Goal: Task Accomplishment & Management: Complete application form

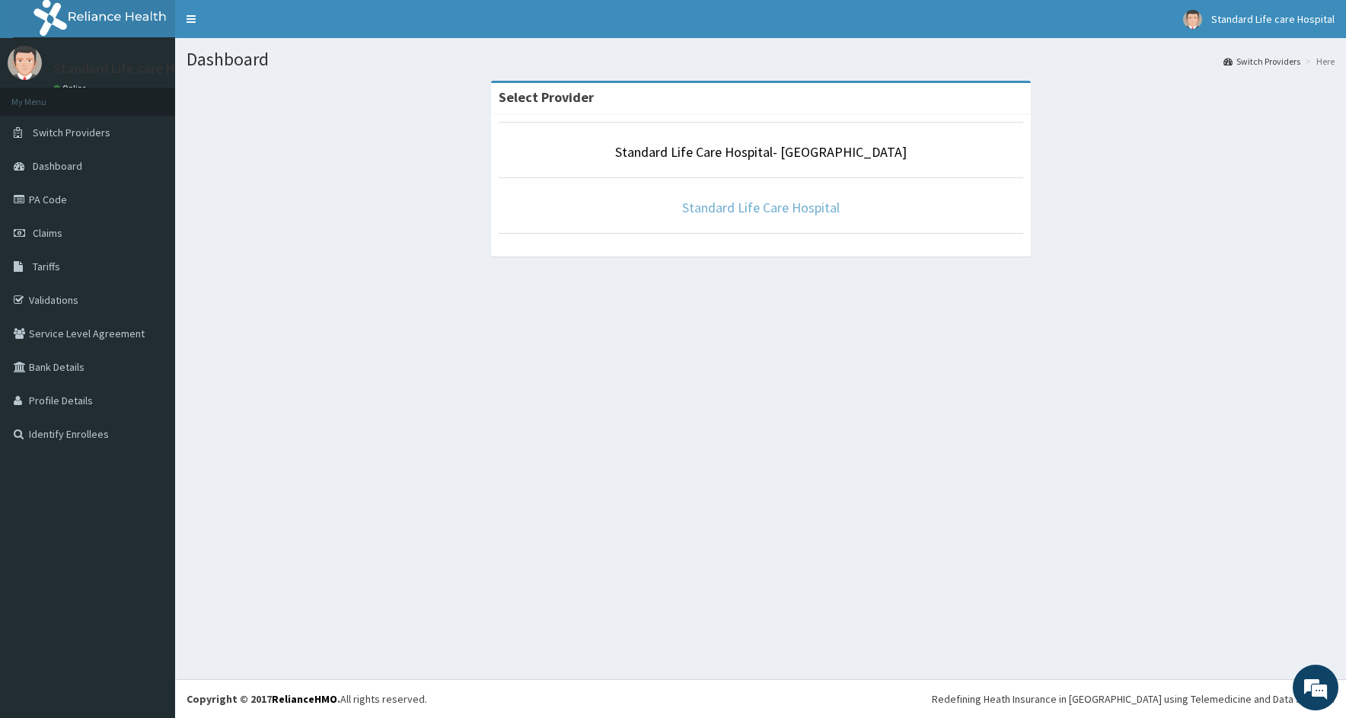
click at [707, 210] on link "Standard Life Care Hospital" at bounding box center [761, 208] width 158 height 18
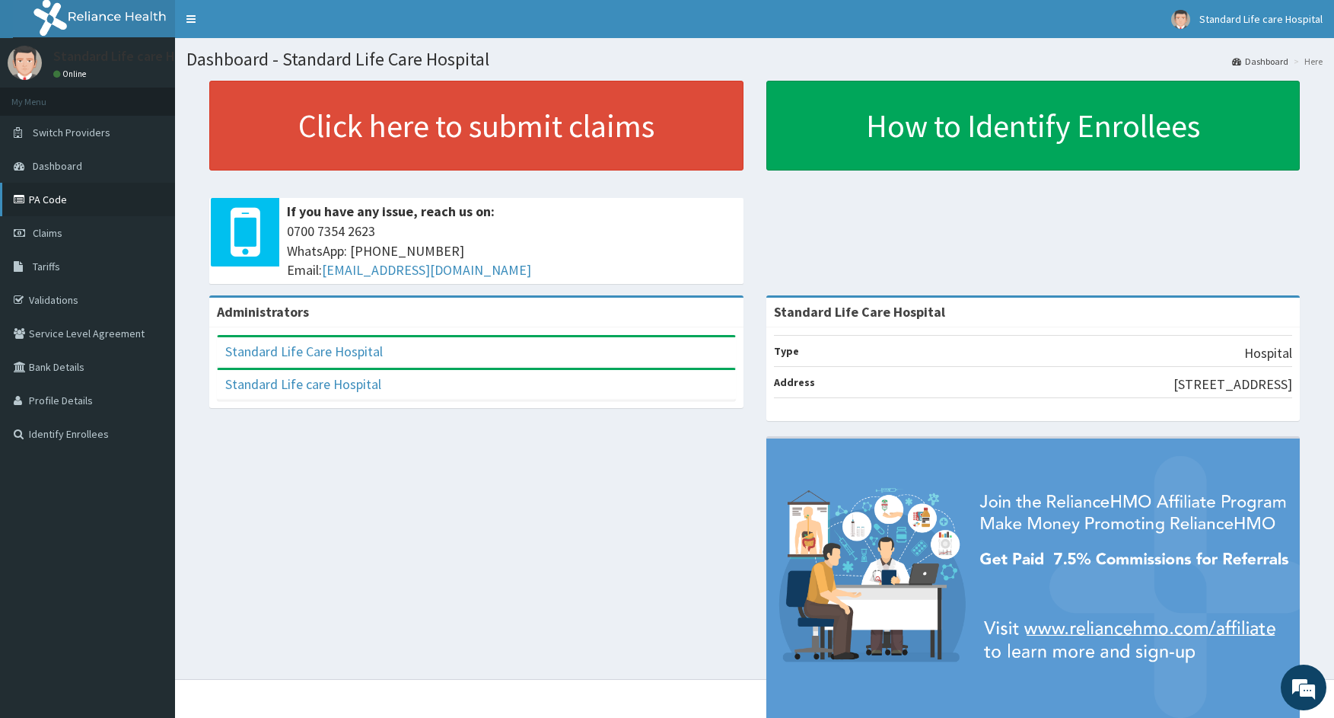
click at [59, 199] on link "PA Code" at bounding box center [87, 199] width 175 height 33
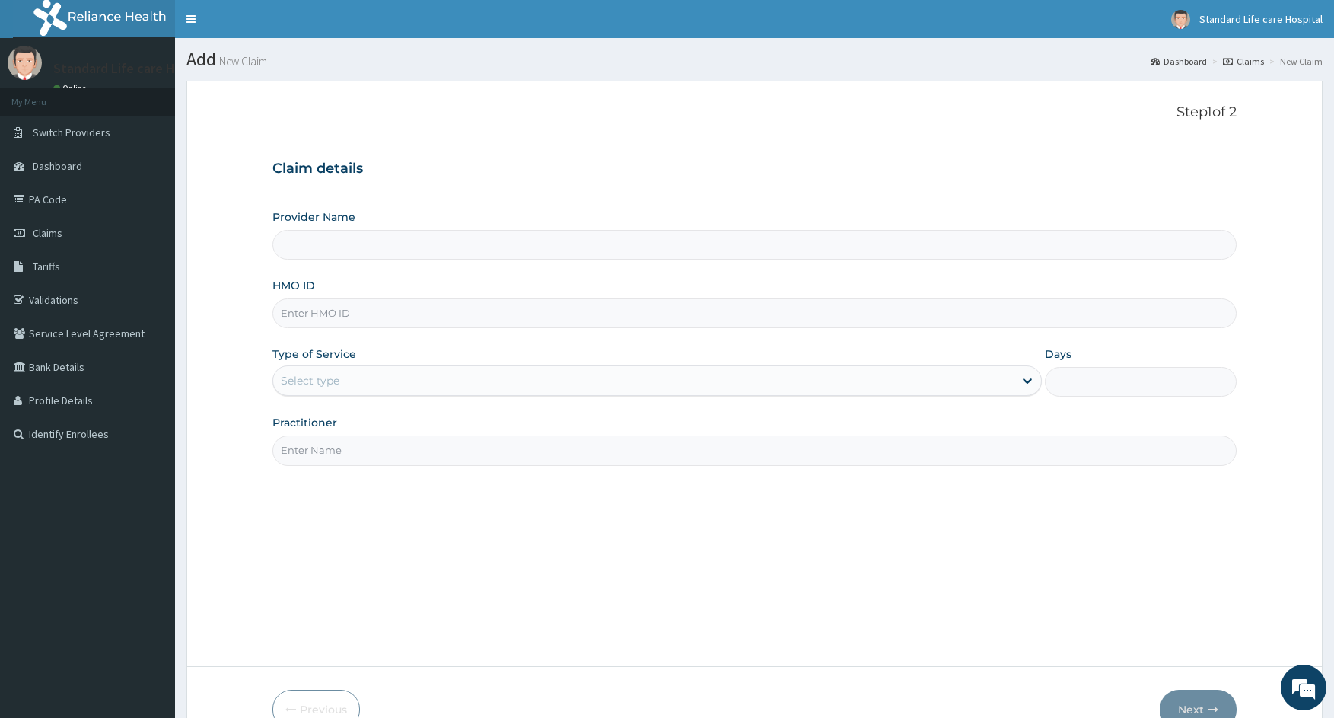
type input "Standard Life Care Hospital"
click at [311, 310] on input "HMO ID" at bounding box center [754, 313] width 964 height 30
type input "NEM/10052/A"
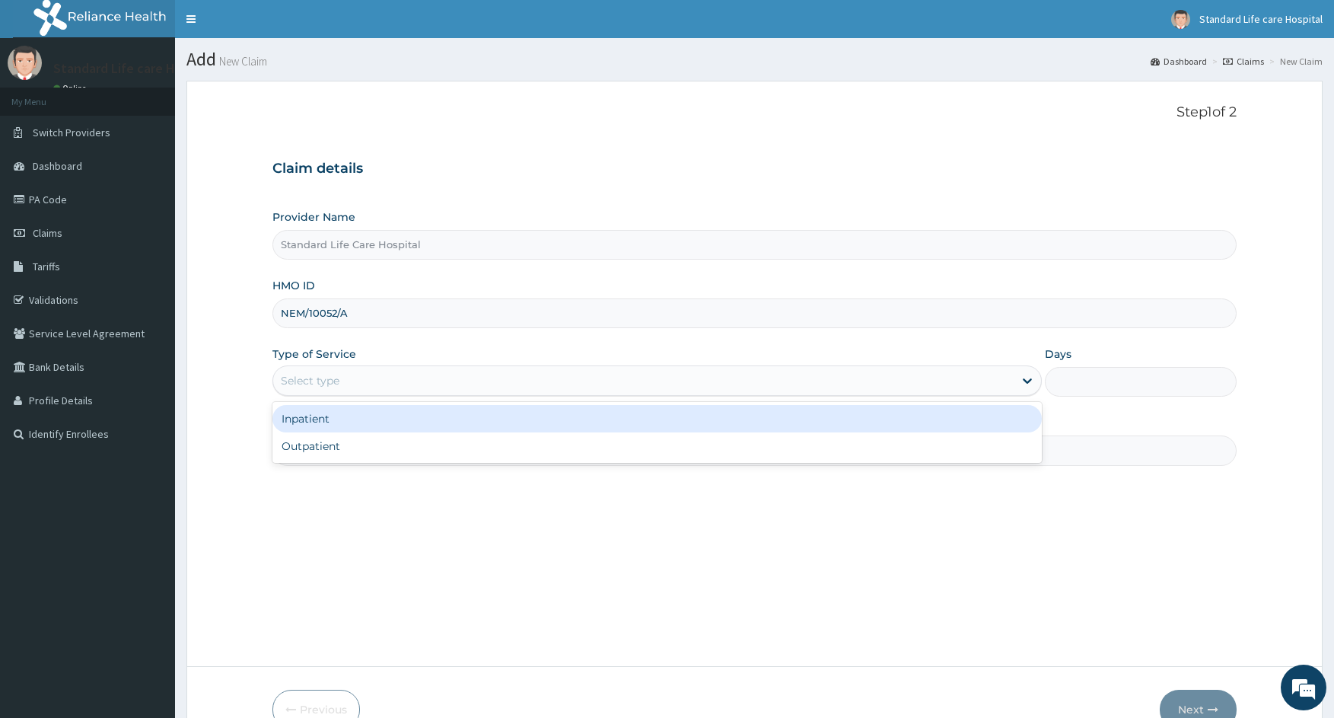
click at [334, 384] on div "Select type" at bounding box center [310, 380] width 59 height 15
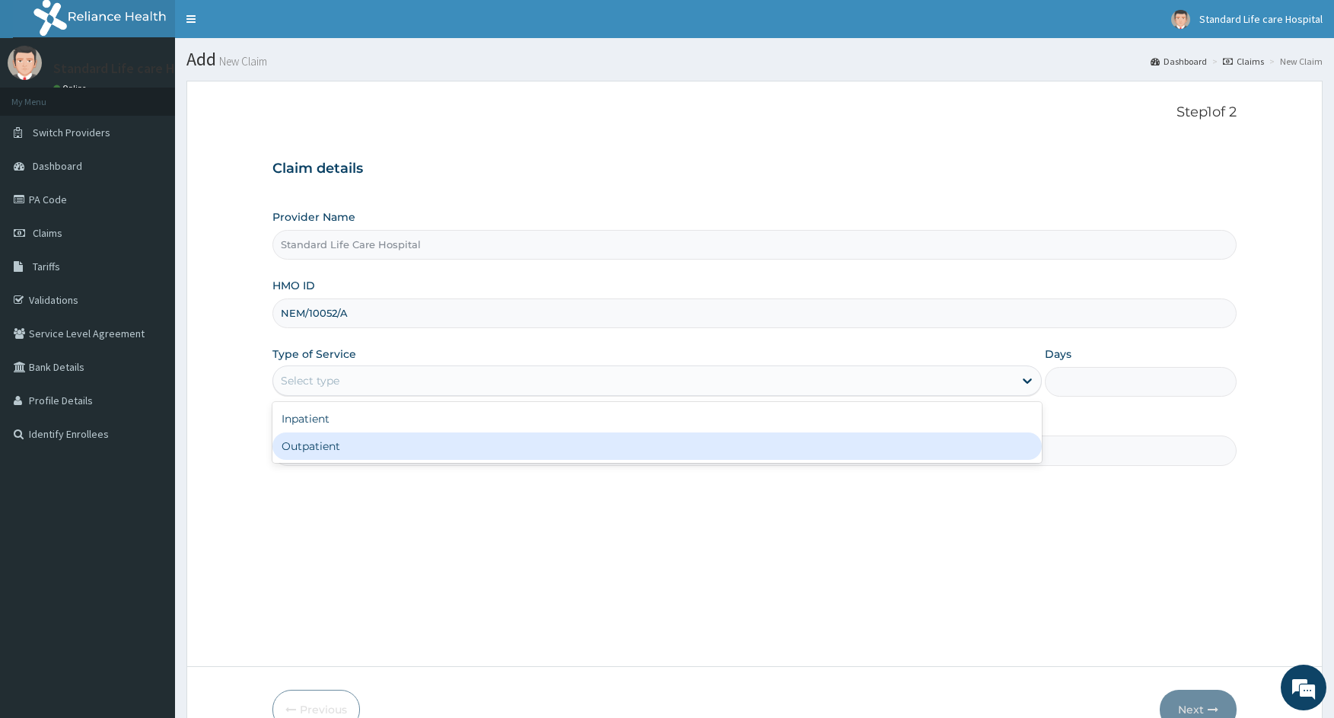
click at [324, 447] on div "Outpatient" at bounding box center [656, 445] width 769 height 27
type input "1"
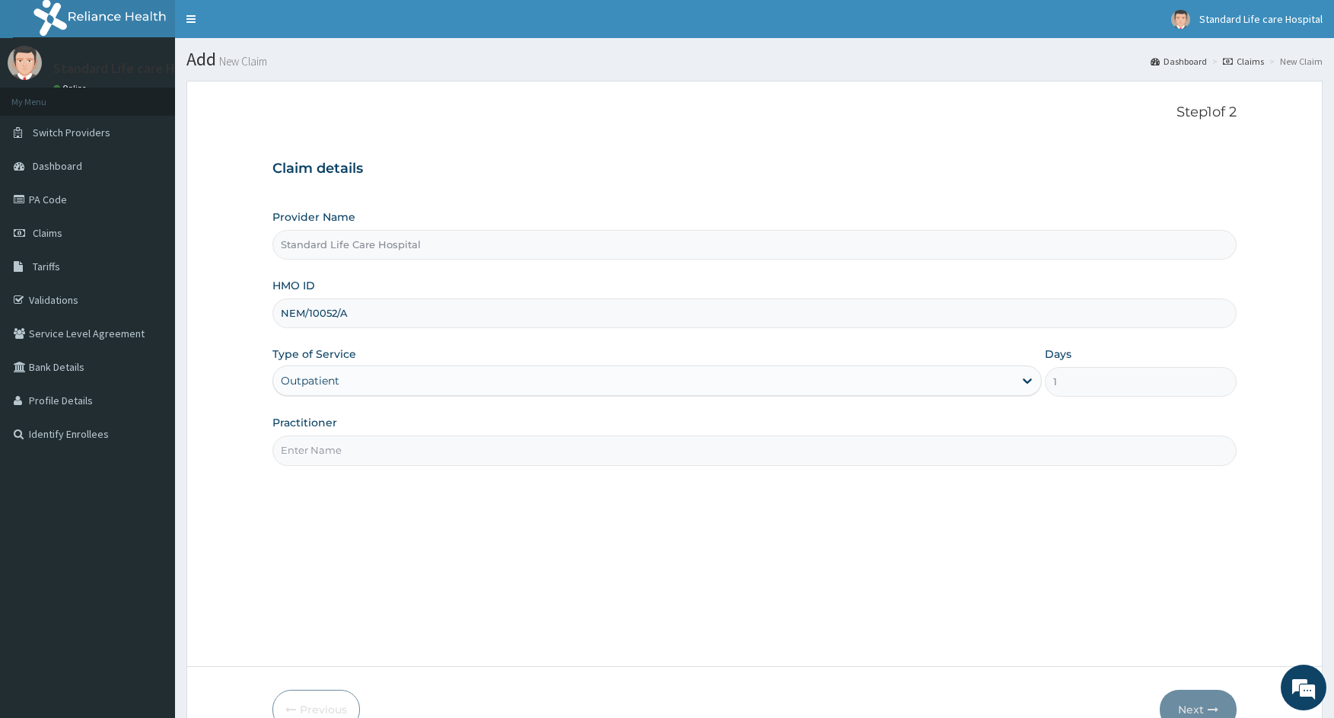
drag, startPoint x: 357, startPoint y: 442, endPoint x: 354, endPoint y: 457, distance: 14.8
click at [357, 442] on input "Practitioner" at bounding box center [754, 450] width 964 height 30
type input "Dr Korede"
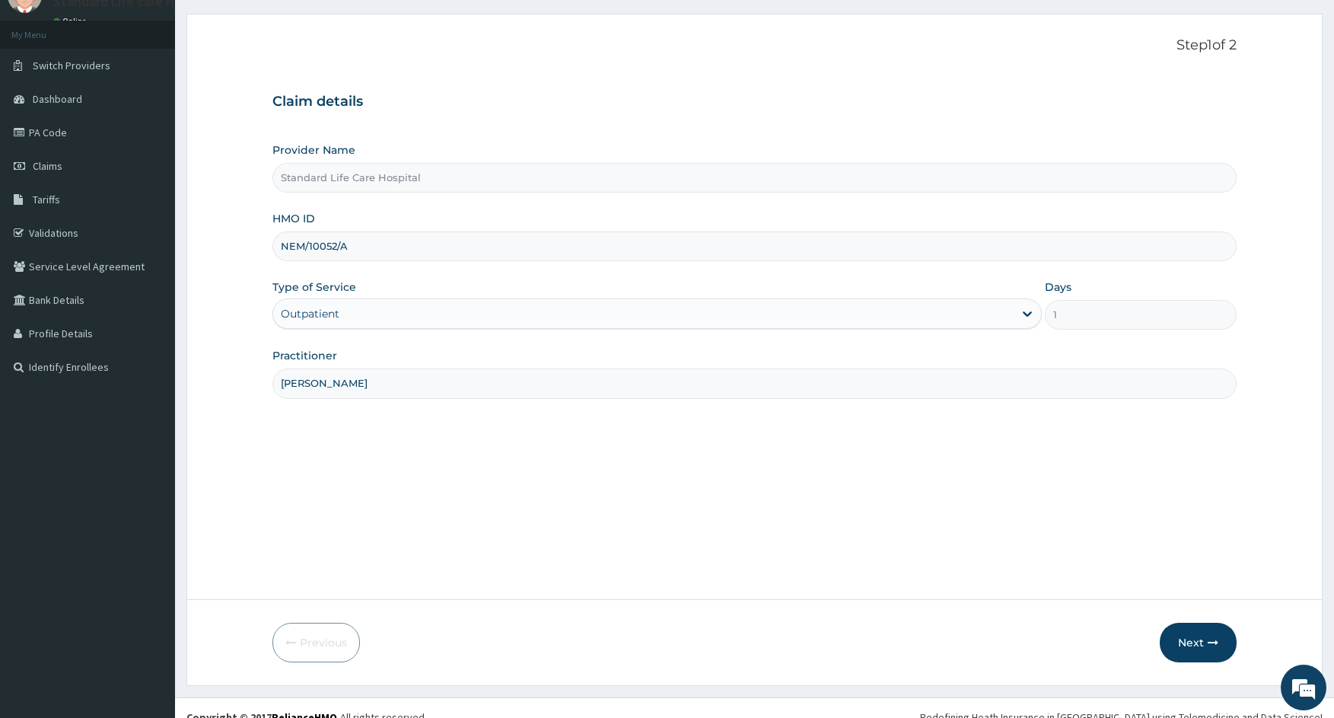
scroll to position [76, 0]
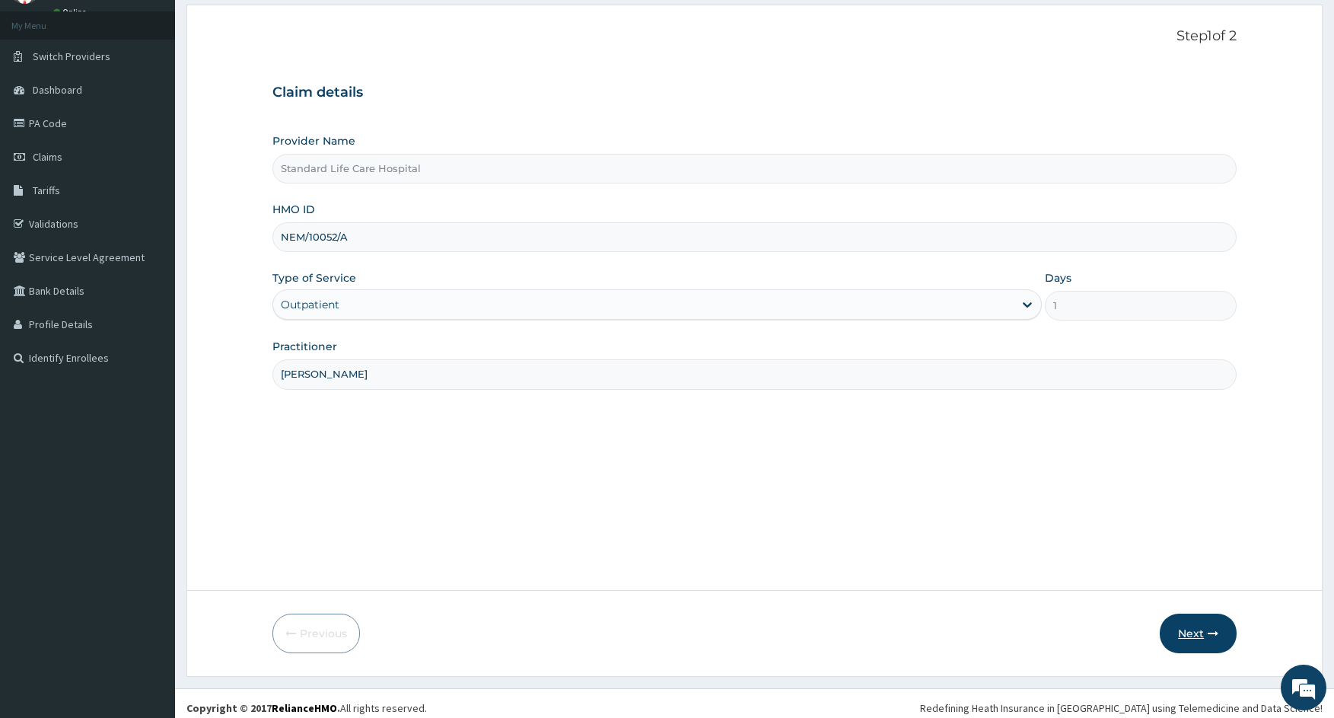
click at [1190, 636] on button "Next" at bounding box center [1198, 633] width 77 height 40
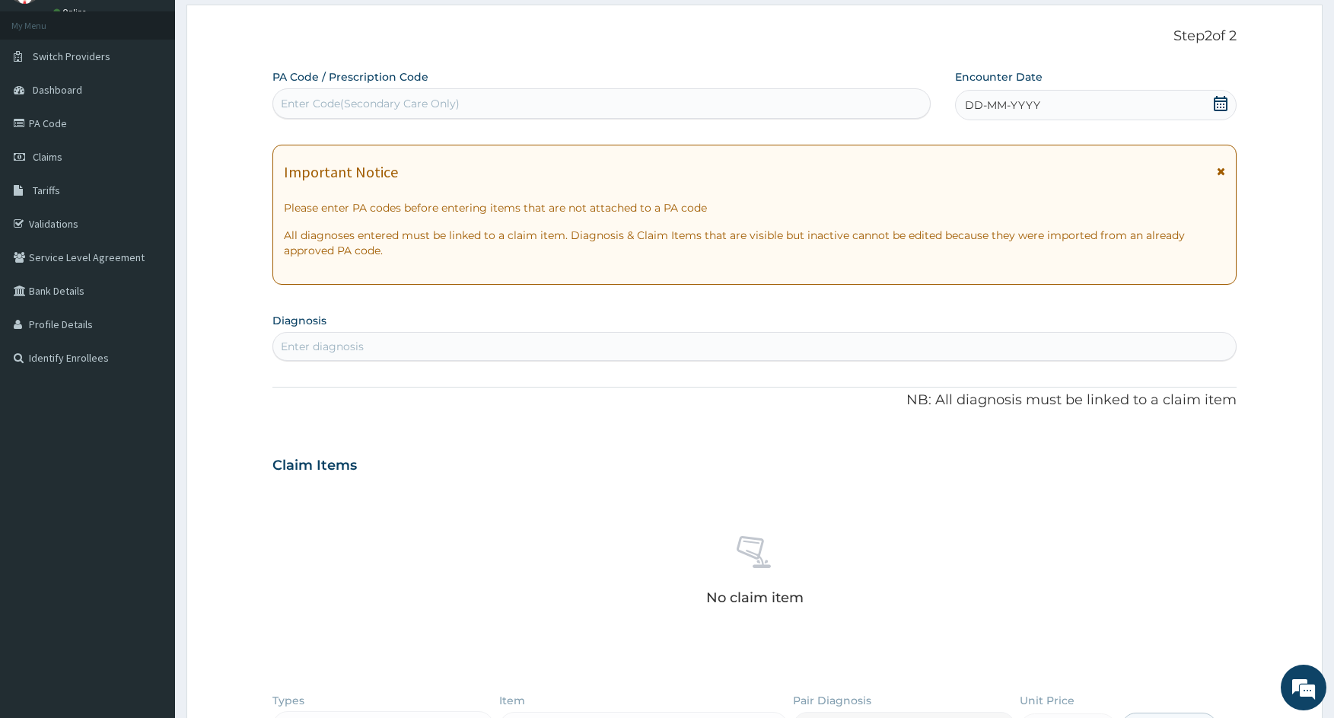
click at [377, 103] on div "Enter Code(Secondary Care Only)" at bounding box center [370, 103] width 179 height 15
paste input "PA/334590"
type input "PA/334590"
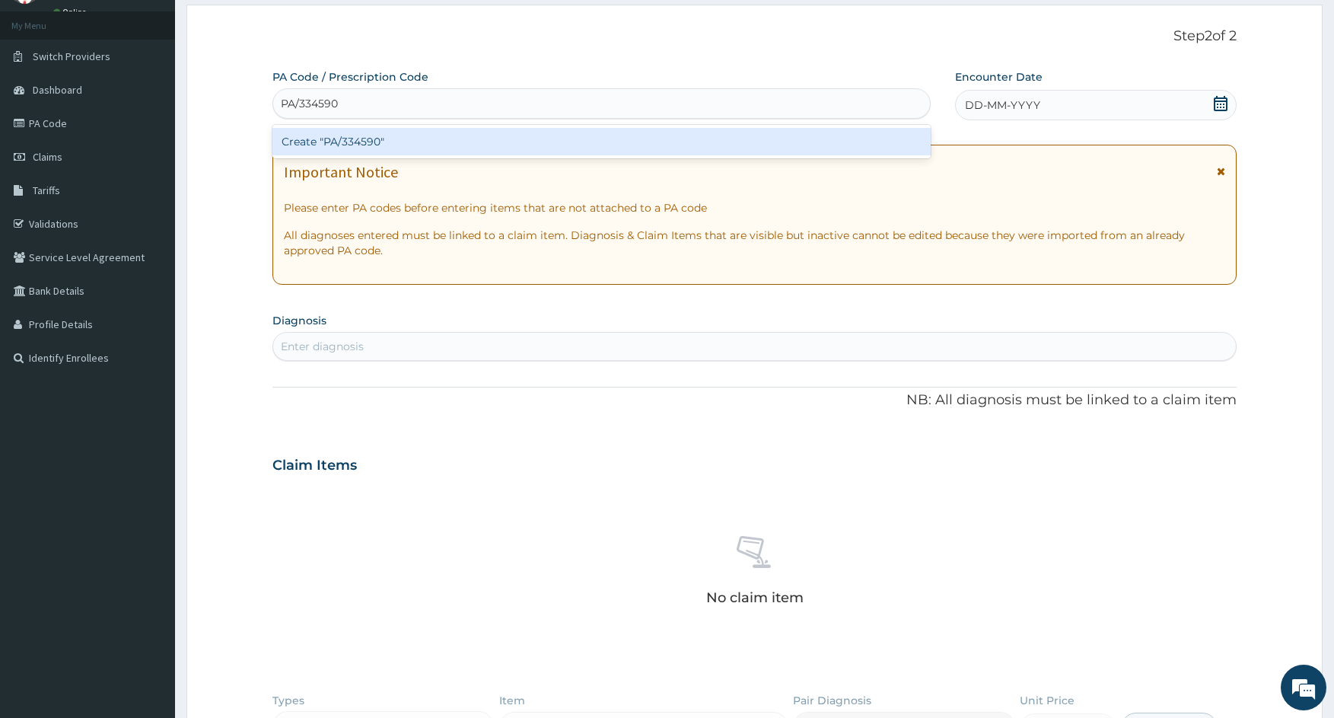
click at [374, 148] on div "Create "PA/334590"" at bounding box center [601, 141] width 658 height 27
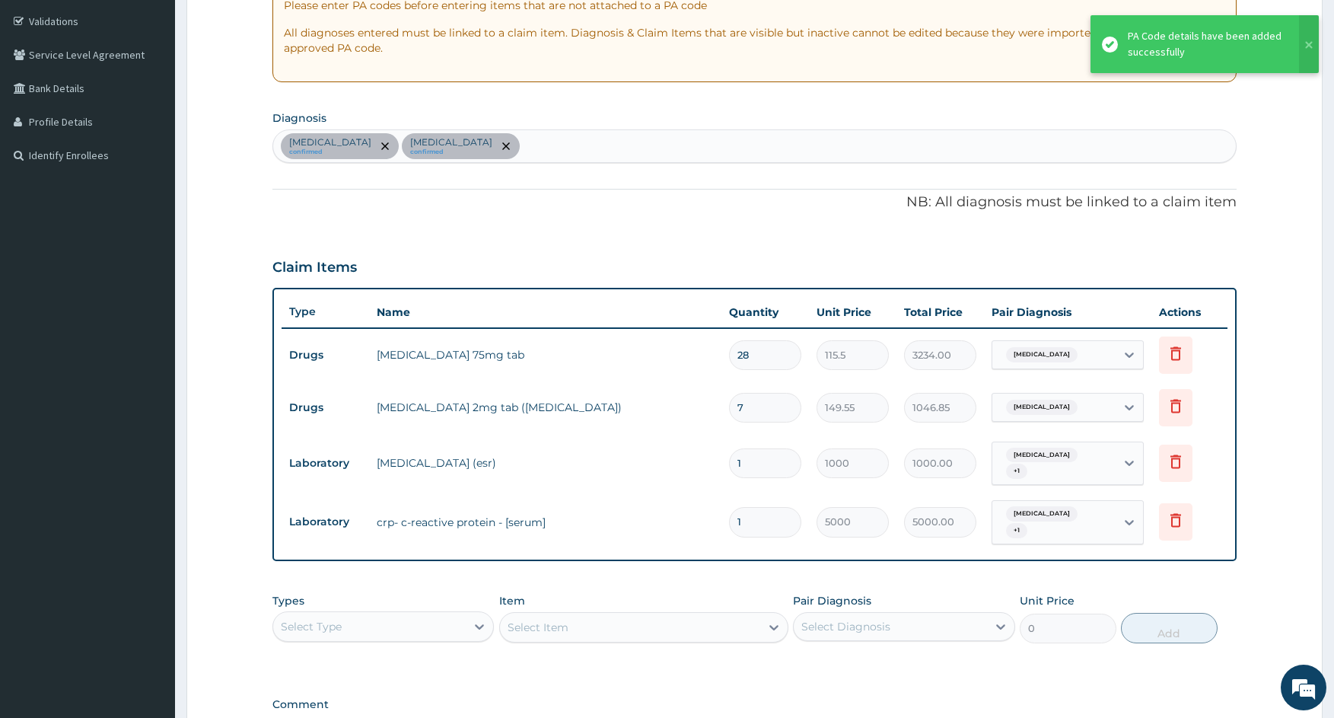
scroll to position [348, 0]
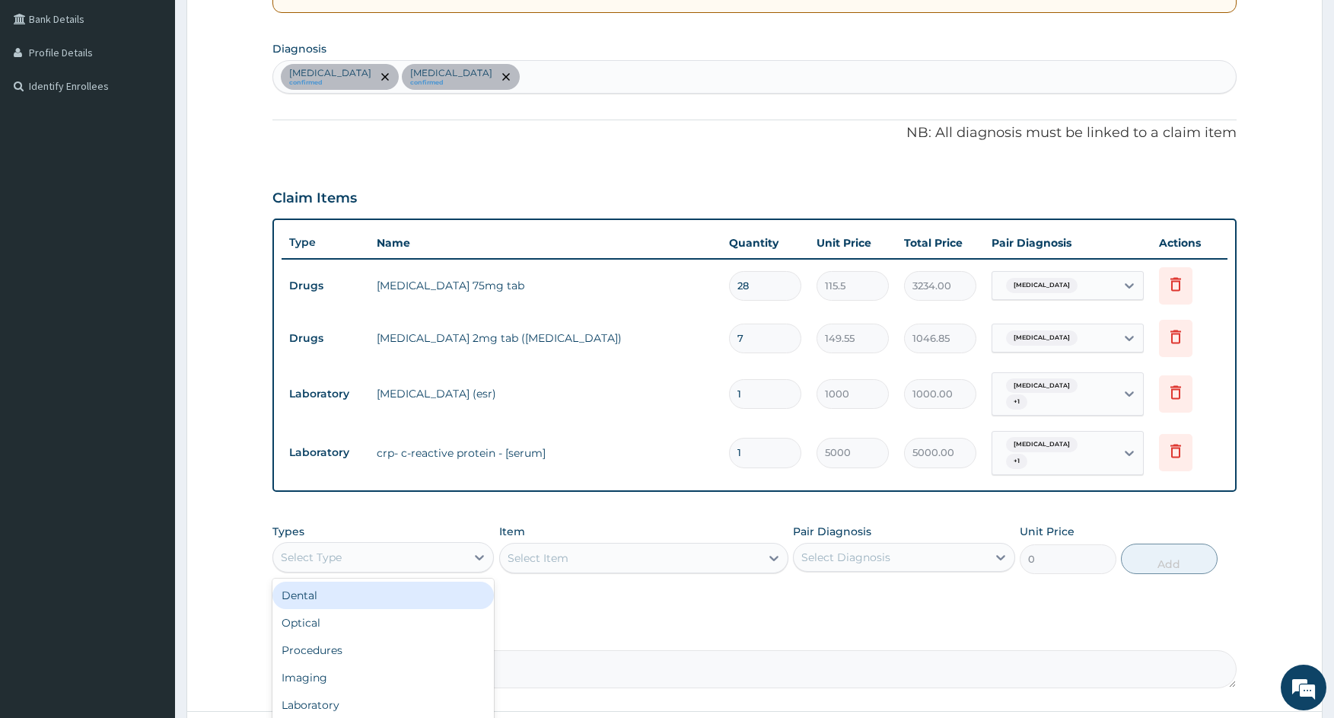
click at [400, 552] on div "Select Type" at bounding box center [369, 557] width 193 height 24
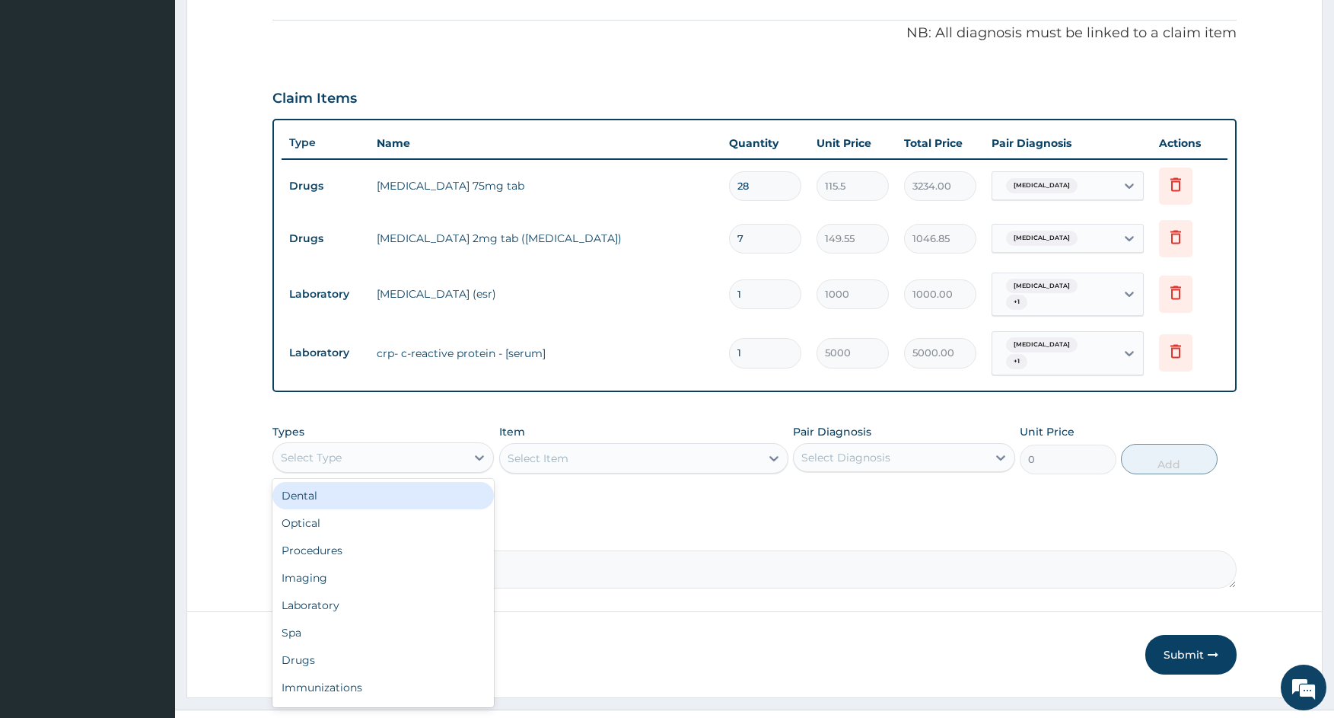
scroll to position [471, 0]
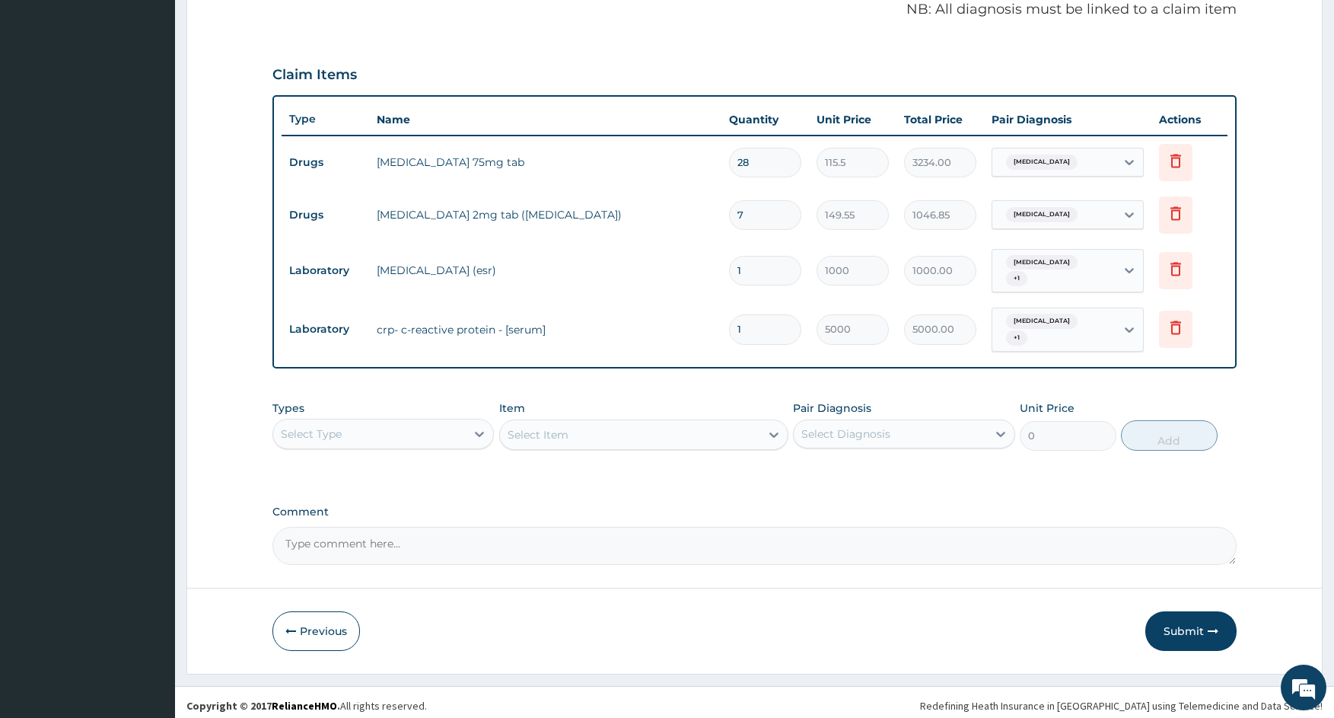
click at [355, 393] on div "Types Select Type Item Select Item Pair Diagnosis Select Diagnosis Unit Price 0…" at bounding box center [754, 425] width 964 height 65
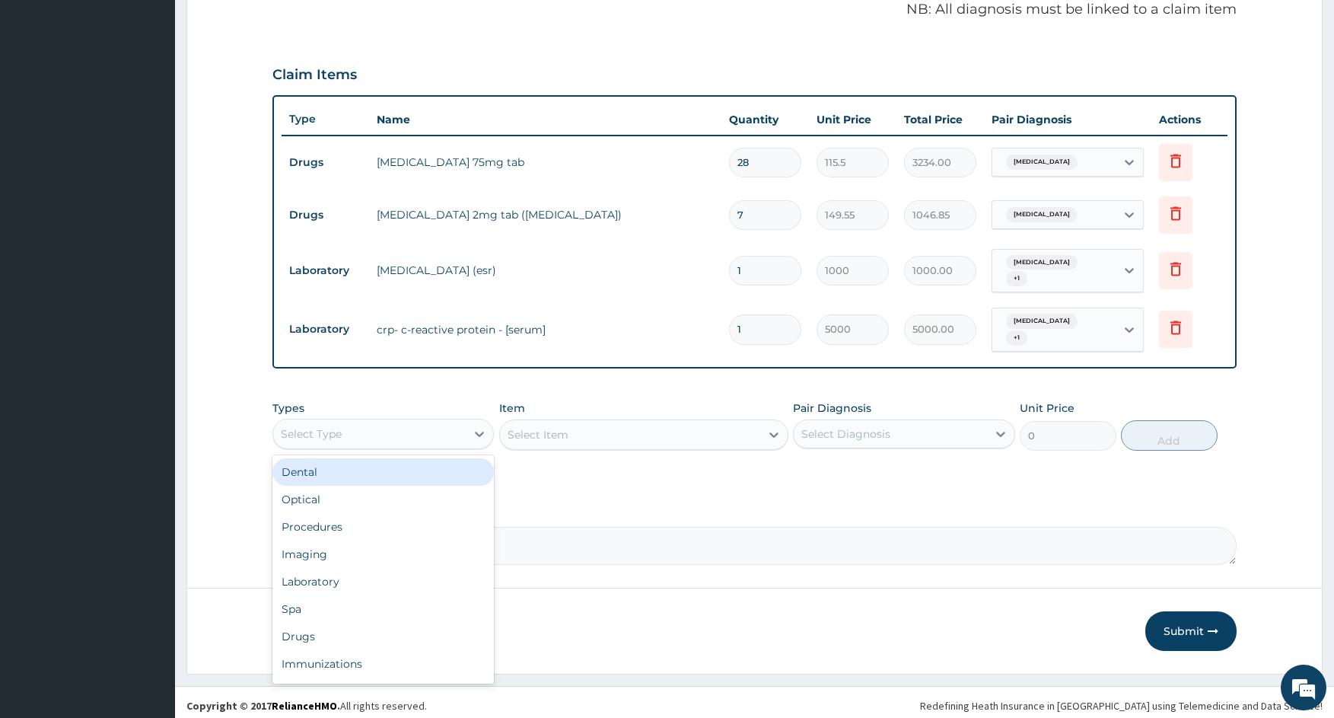
click at [365, 427] on div "Select Type" at bounding box center [369, 434] width 193 height 24
click at [339, 572] on div "Laboratory" at bounding box center [382, 581] width 221 height 27
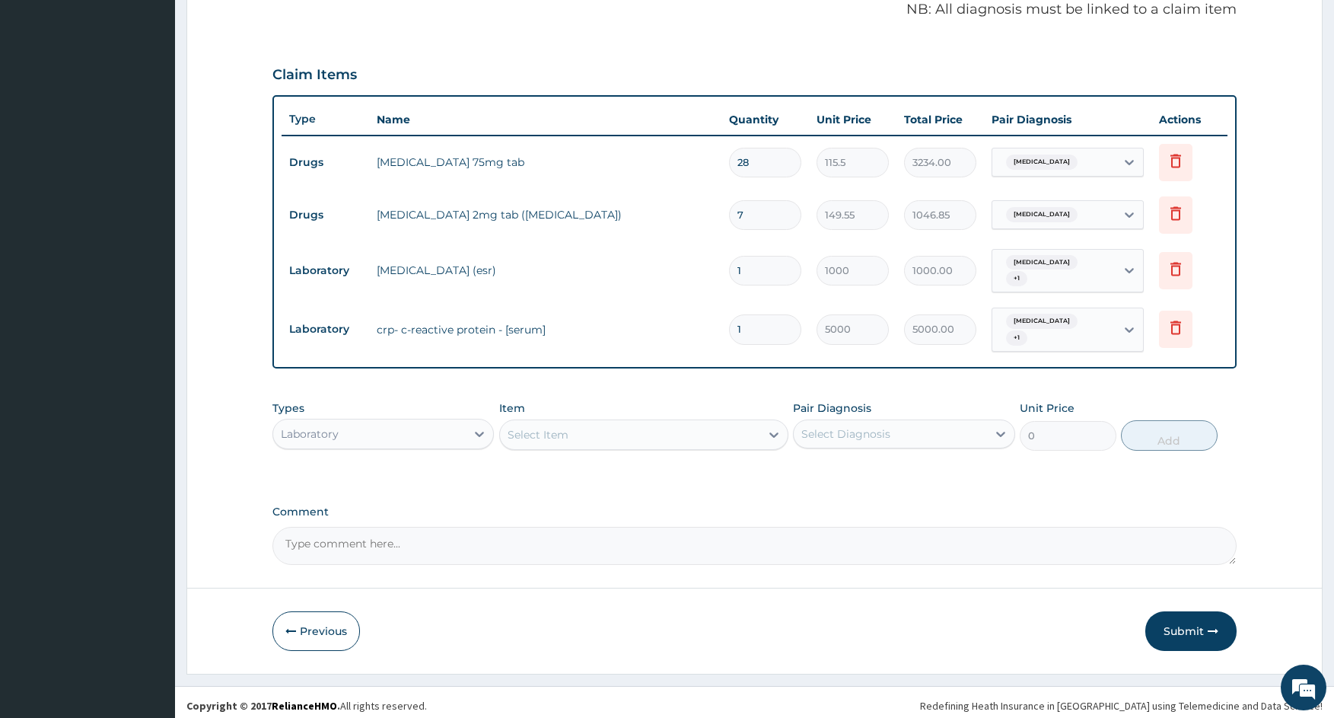
click at [574, 431] on div "Select Item" at bounding box center [630, 434] width 260 height 24
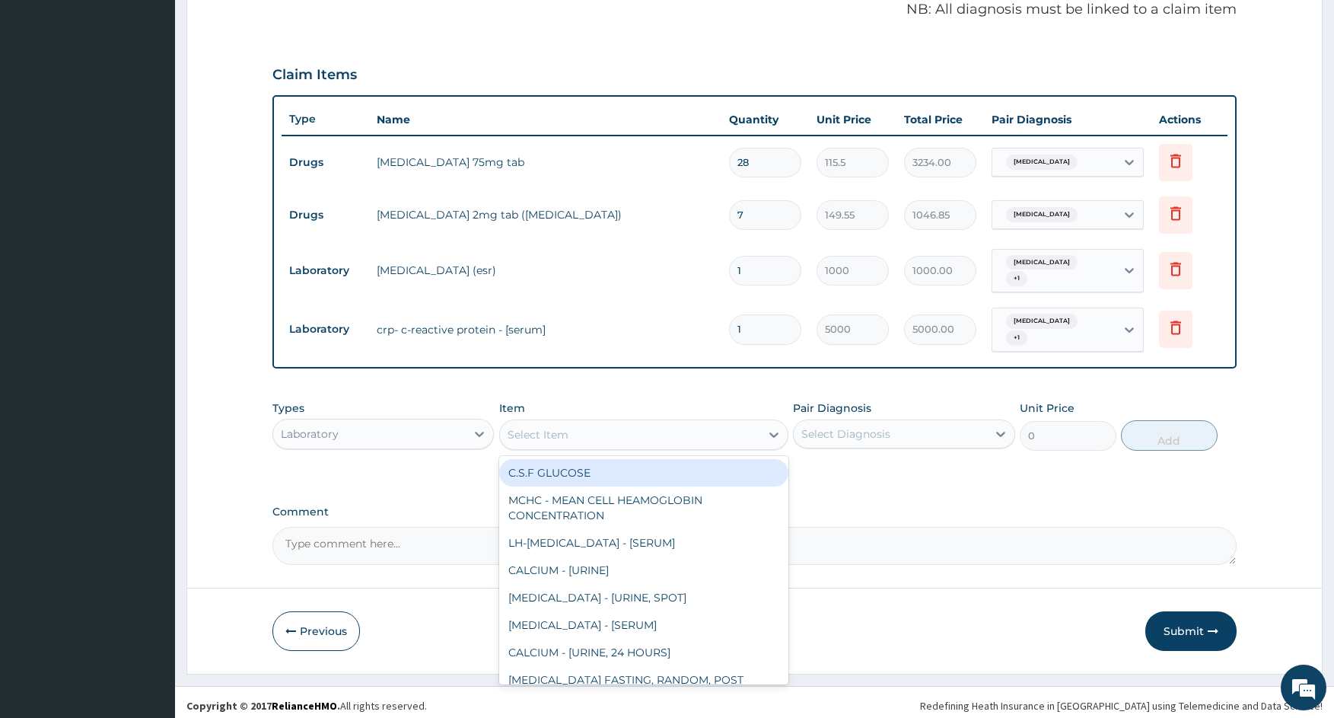
type input "G"
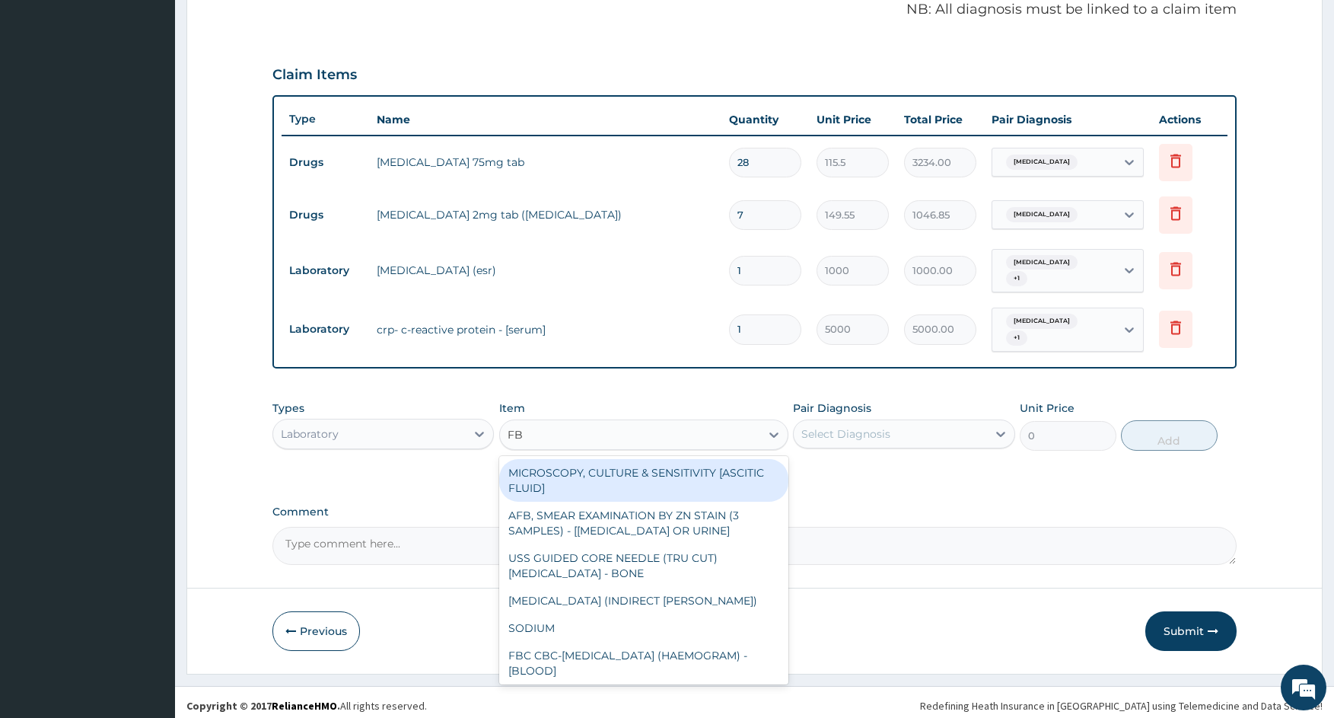
type input "FBC"
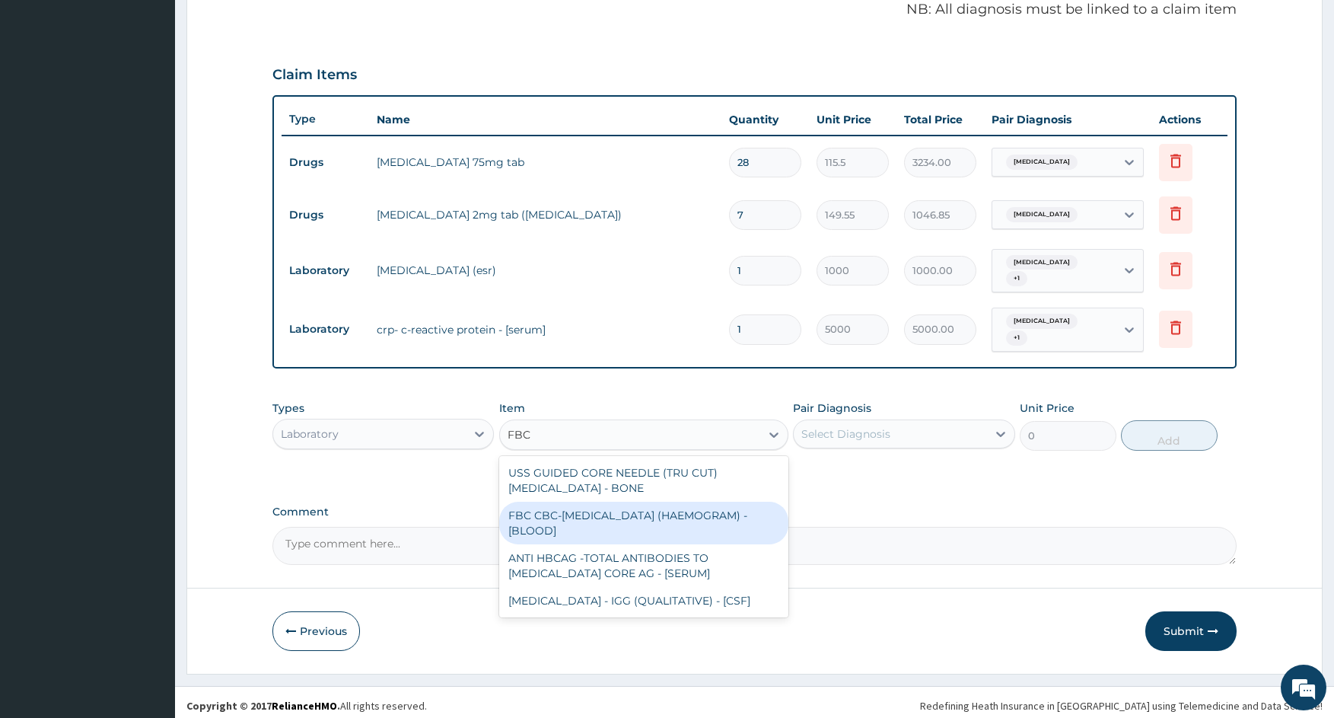
click at [571, 517] on div "FBC CBC-COMPLETE BLOOD COUNT (HAEMOGRAM) - [BLOOD]" at bounding box center [643, 523] width 289 height 43
type input "3000"
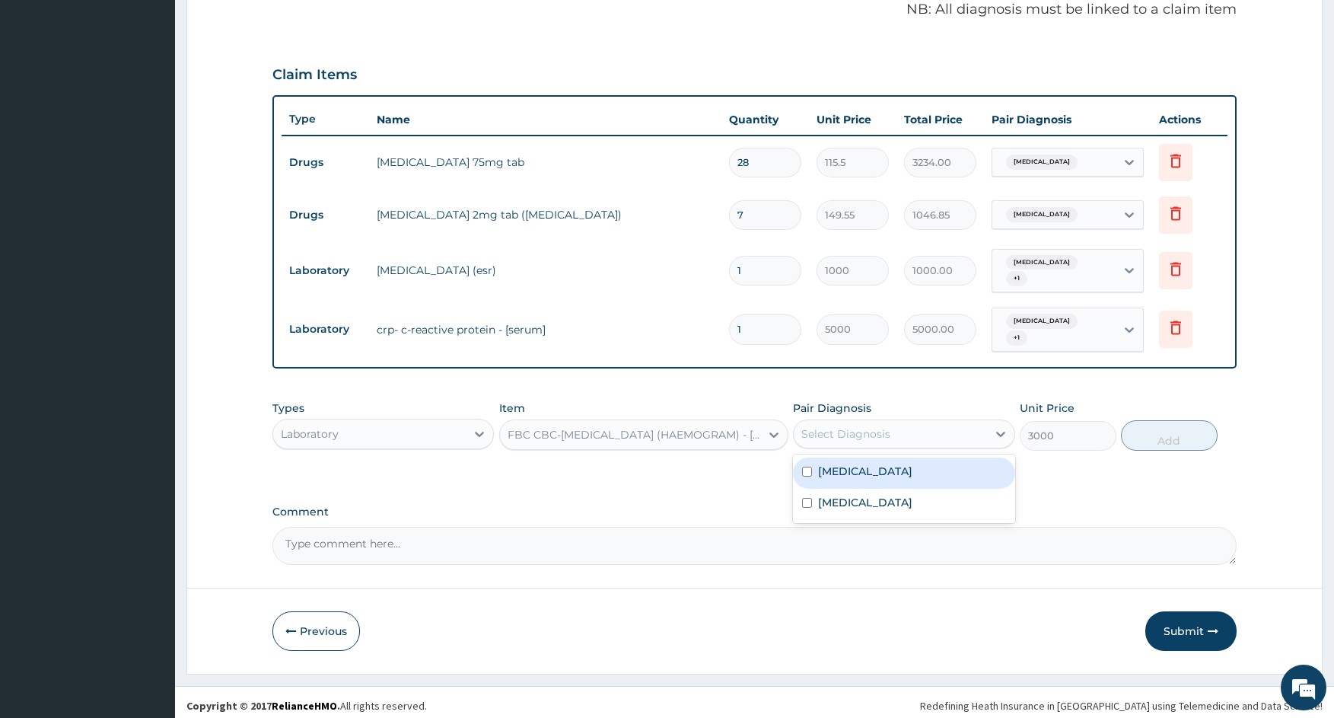
click at [848, 428] on div "Select Diagnosis" at bounding box center [845, 433] width 89 height 15
click at [844, 497] on label "Sepsis" at bounding box center [865, 502] width 94 height 15
checkbox input "true"
click at [1206, 434] on button "Add" at bounding box center [1169, 435] width 97 height 30
type input "0"
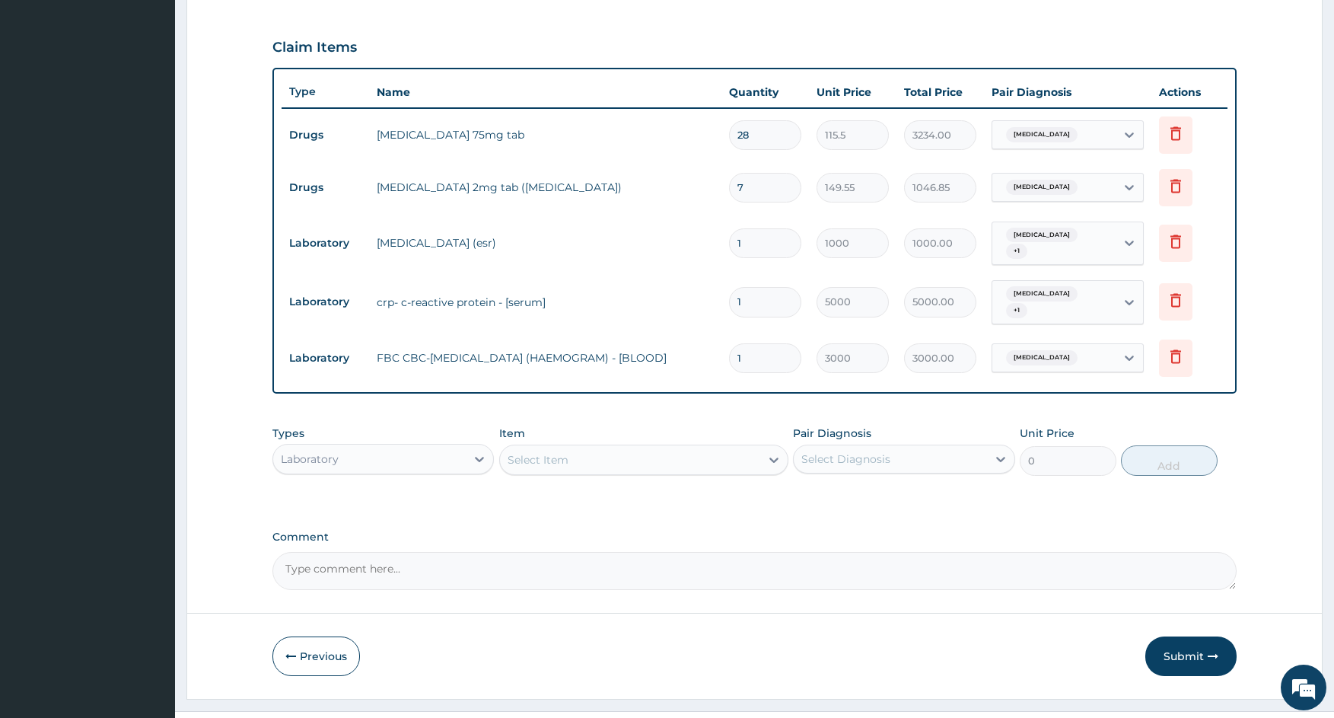
scroll to position [524, 0]
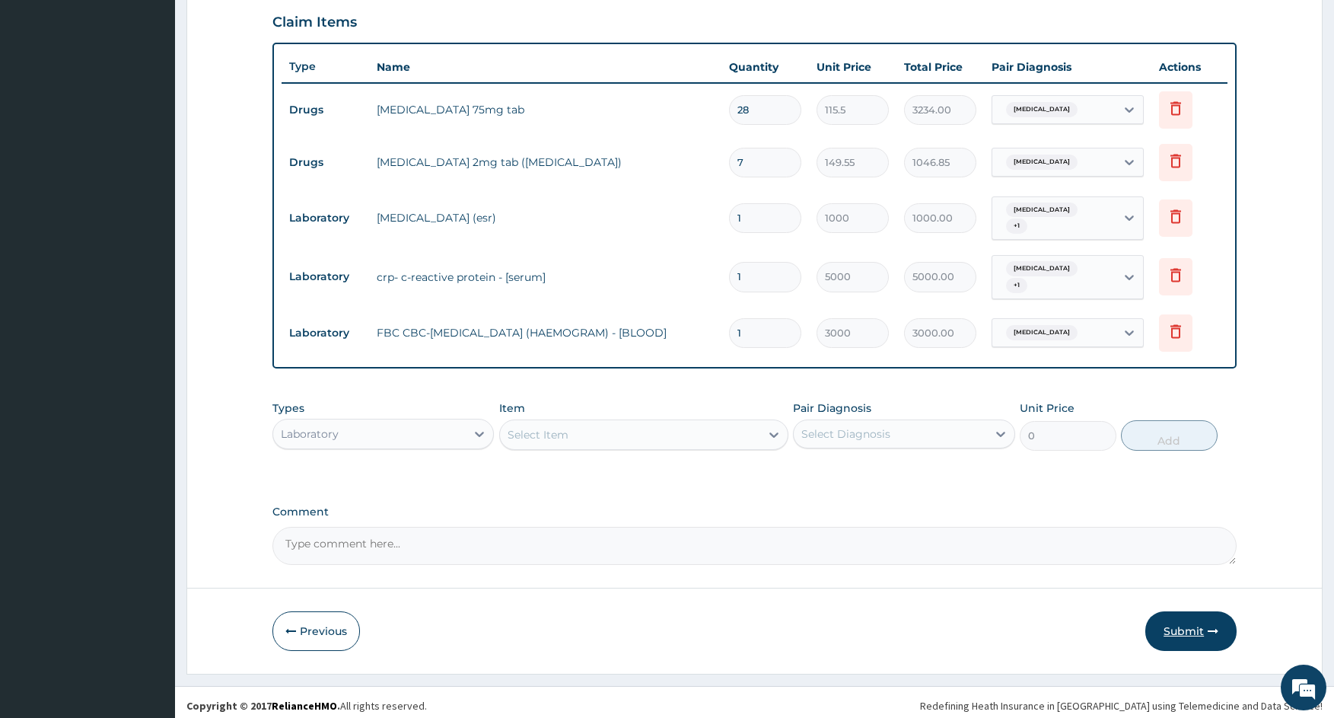
click at [1184, 620] on button "Submit" at bounding box center [1190, 631] width 91 height 40
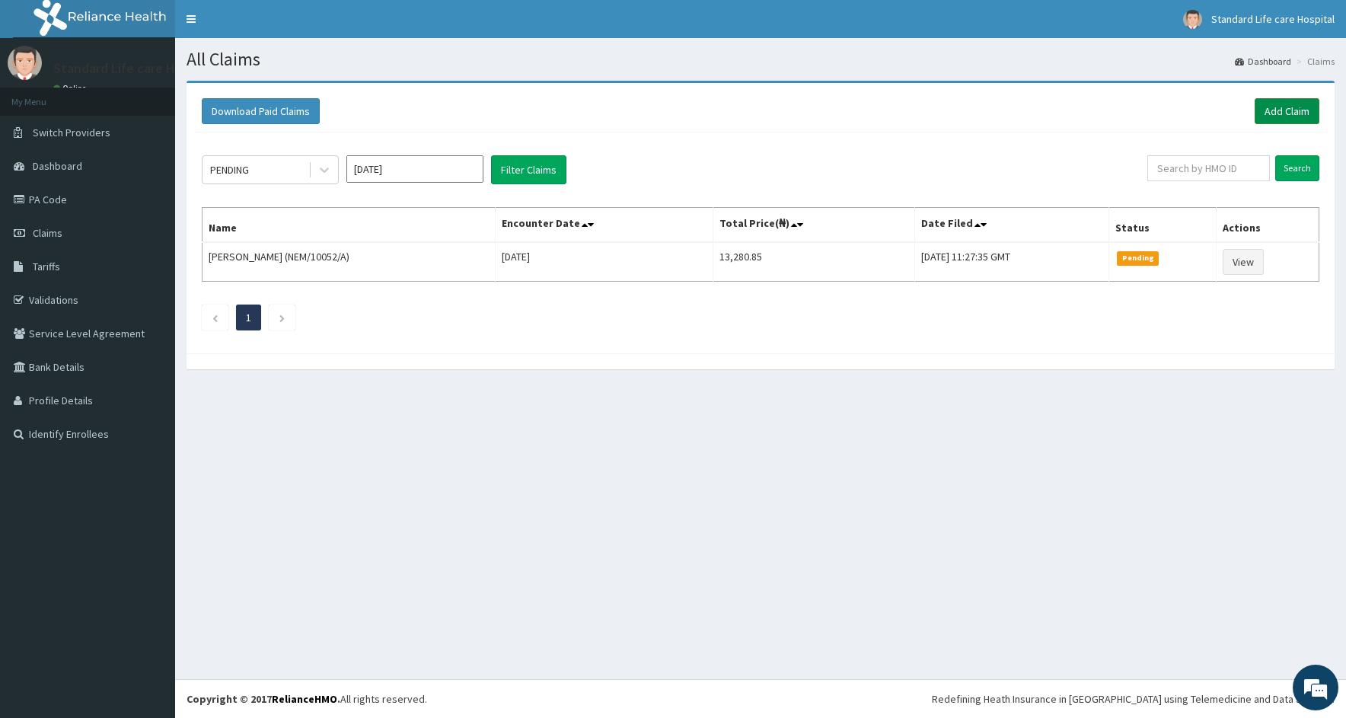
click at [1273, 108] on link "Add Claim" at bounding box center [1286, 111] width 65 height 26
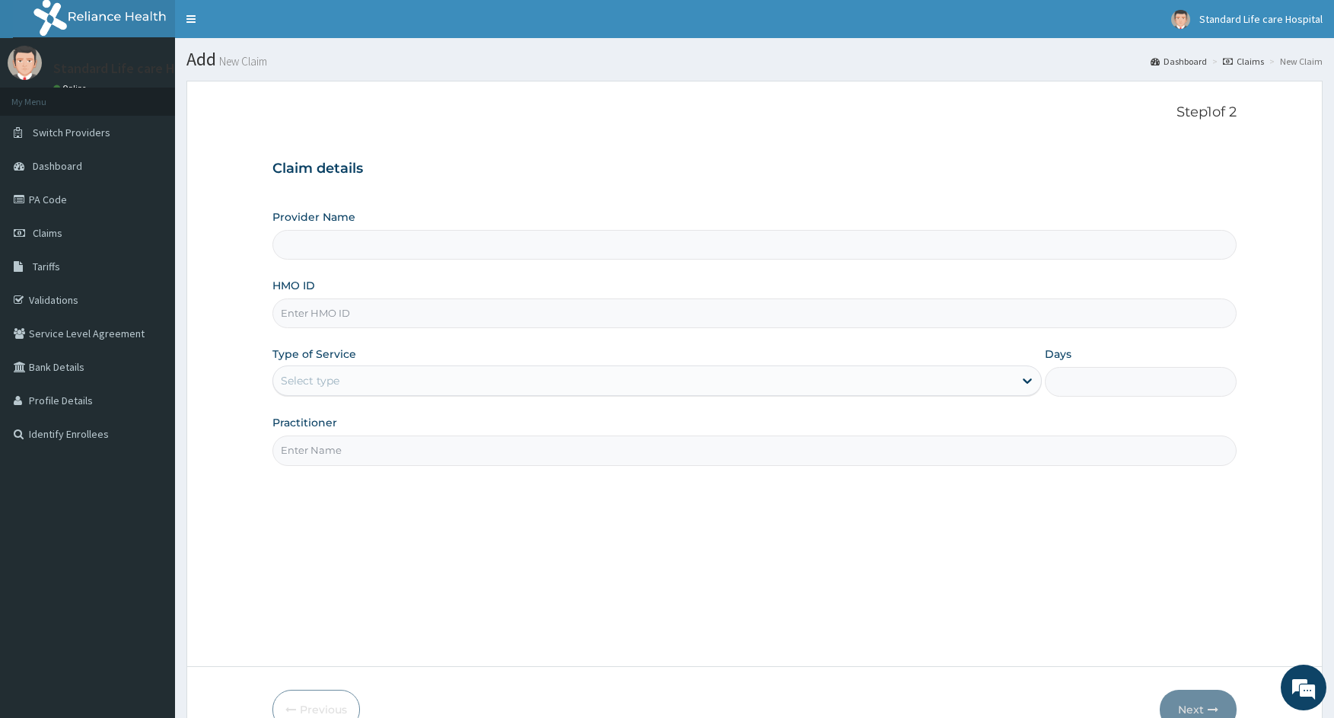
type input "Standard Life Care Hospital"
click at [323, 314] on input "HMO ID" at bounding box center [754, 313] width 964 height 30
type input "NEM/10052/A"
click at [312, 383] on div "Select type" at bounding box center [310, 380] width 59 height 15
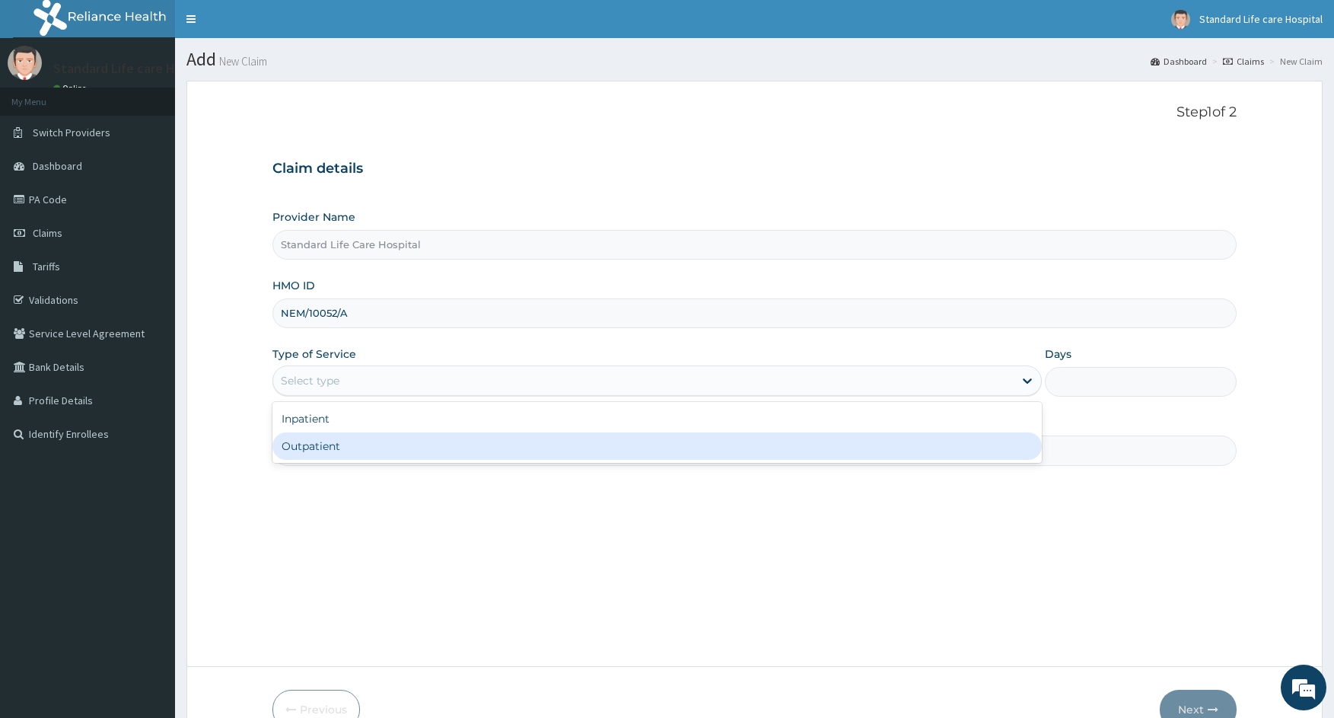
click at [295, 458] on div "Outpatient" at bounding box center [656, 445] width 769 height 27
type input "1"
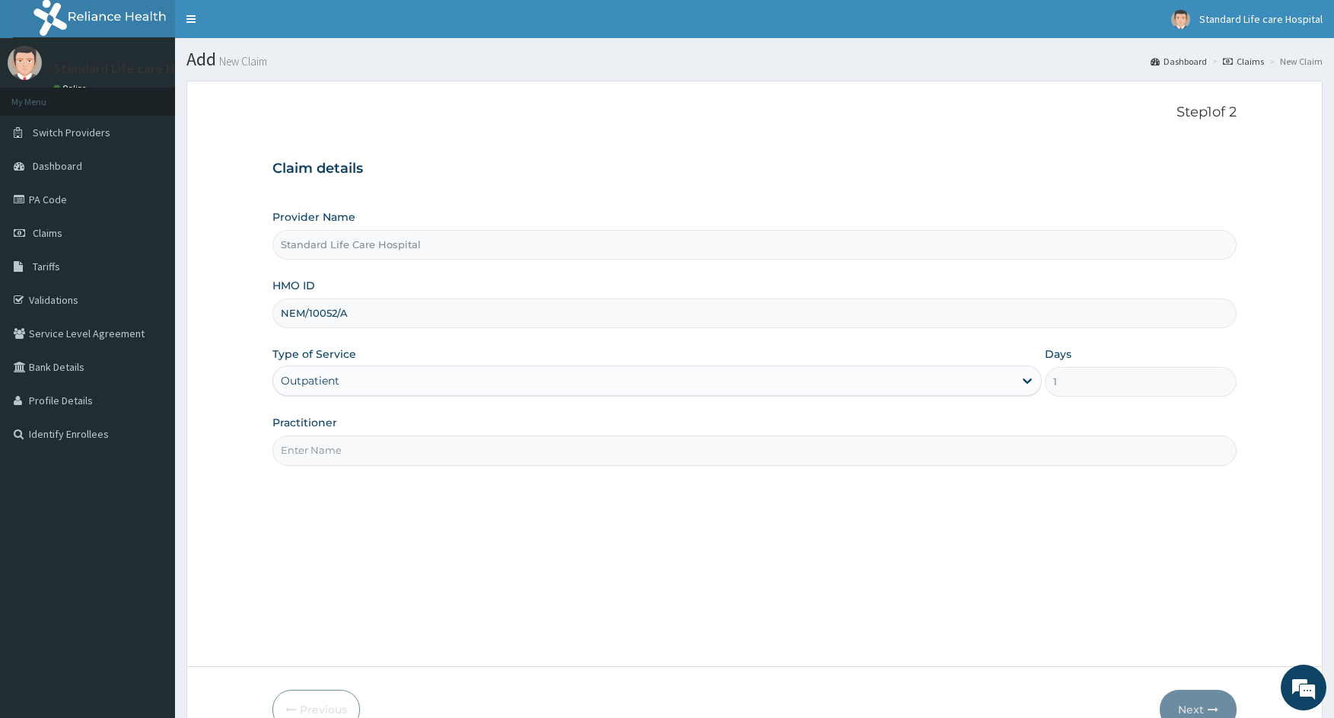
click at [321, 444] on input "Practitioner" at bounding box center [754, 450] width 964 height 30
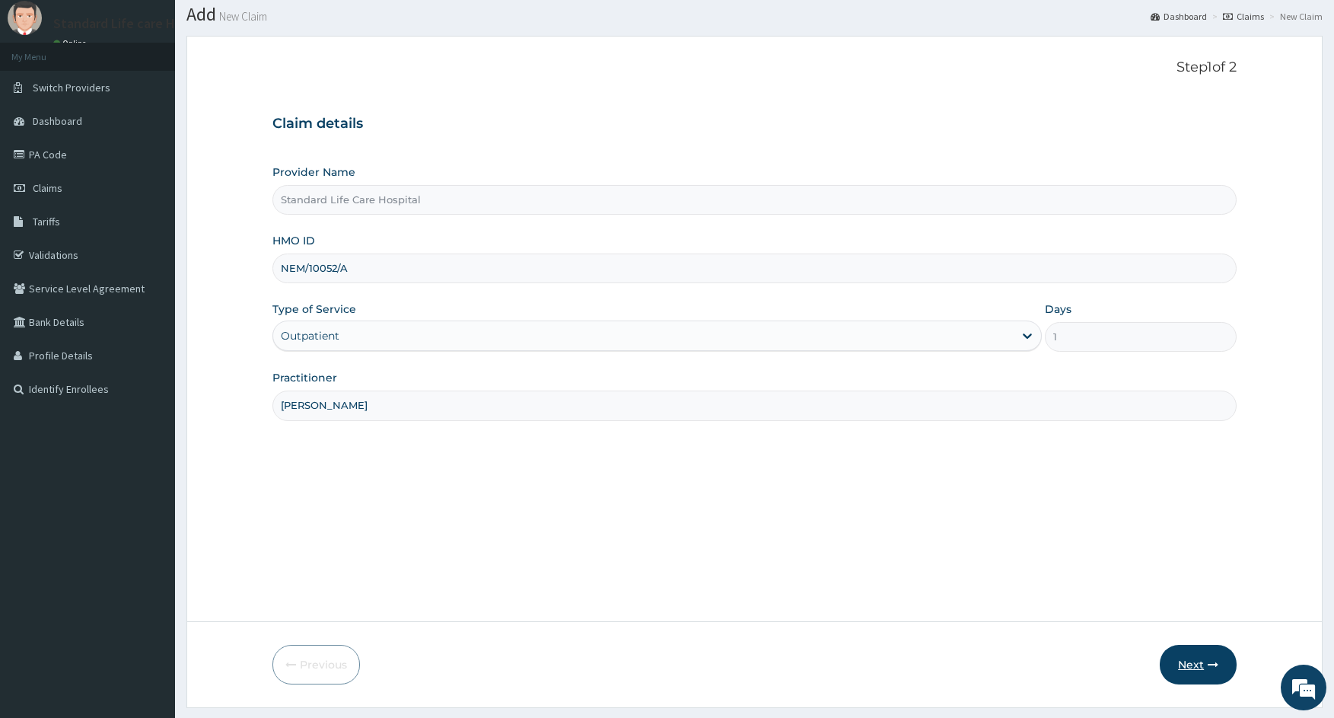
scroll to position [85, 0]
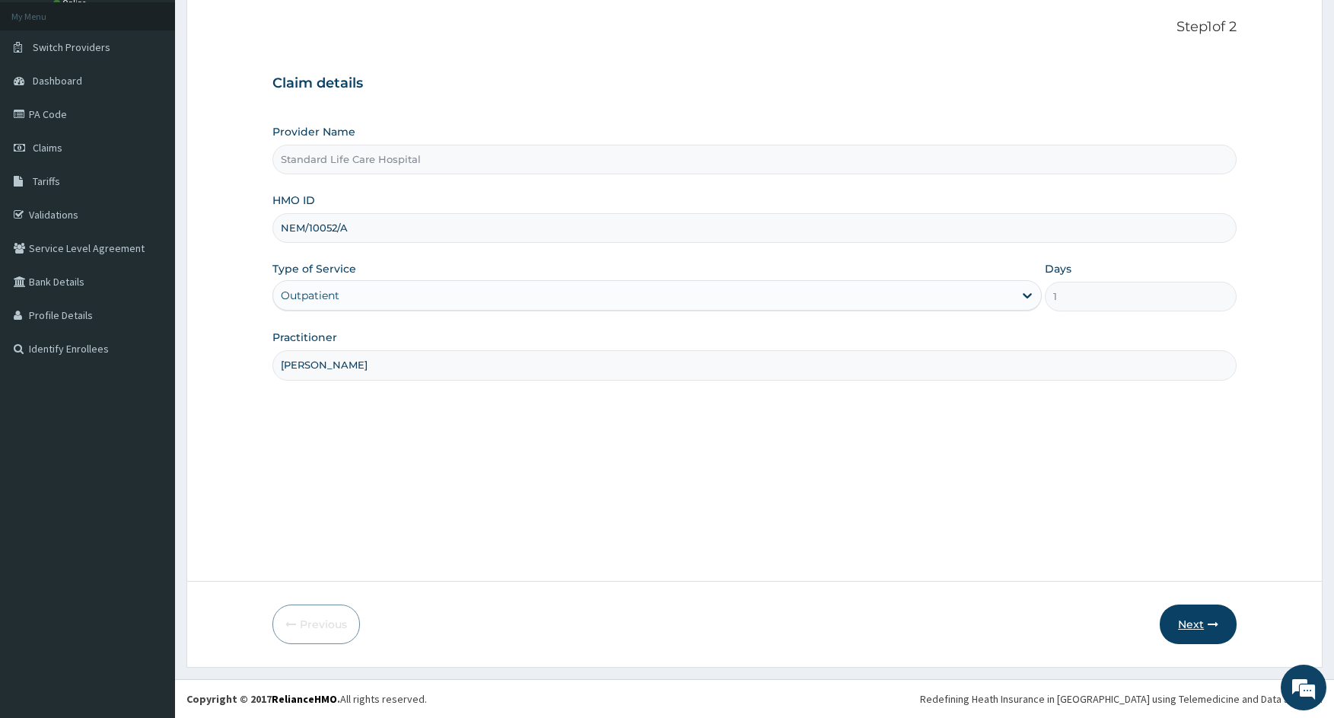
type input "DR CHARLES"
click at [1193, 634] on button "Next" at bounding box center [1198, 624] width 77 height 40
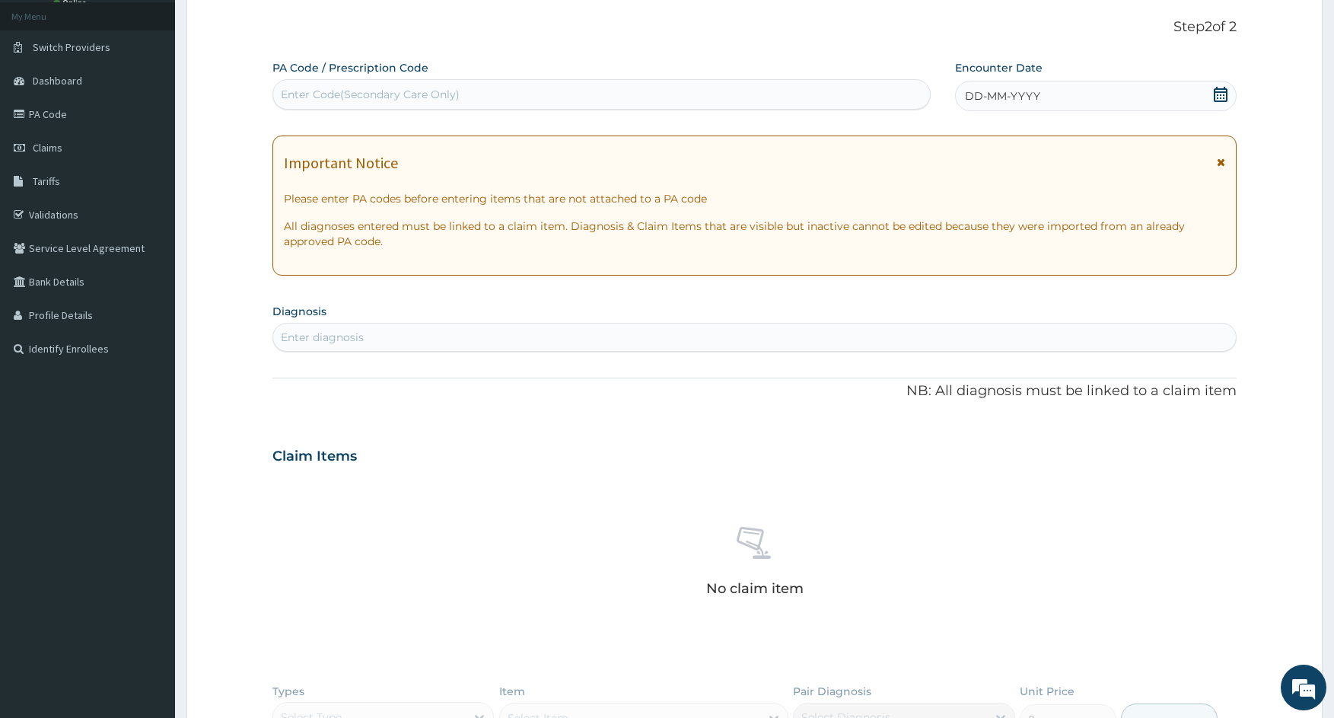
click at [693, 97] on div "Enter Code(Secondary Care Only)" at bounding box center [601, 94] width 657 height 24
type input "PA/F944A3"
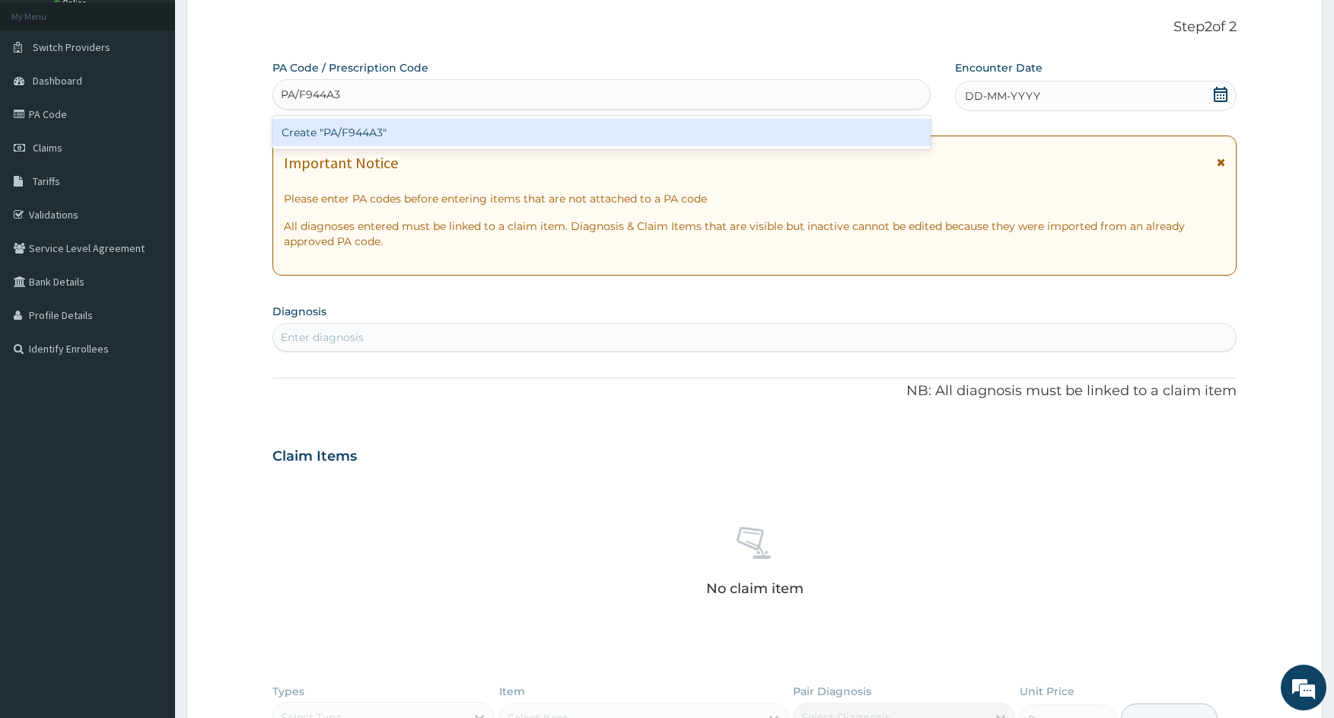
click at [557, 129] on div "Create "PA/F944A3"" at bounding box center [601, 132] width 658 height 27
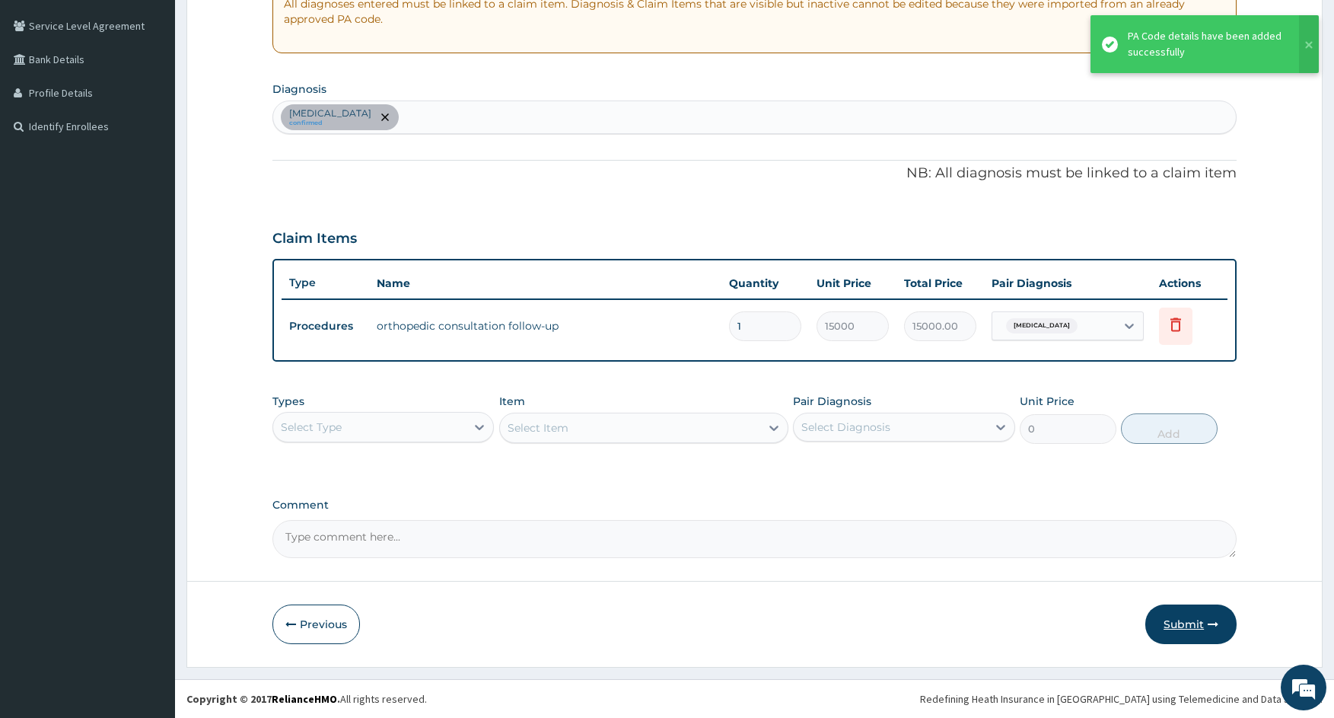
click at [1189, 618] on button "Submit" at bounding box center [1190, 624] width 91 height 40
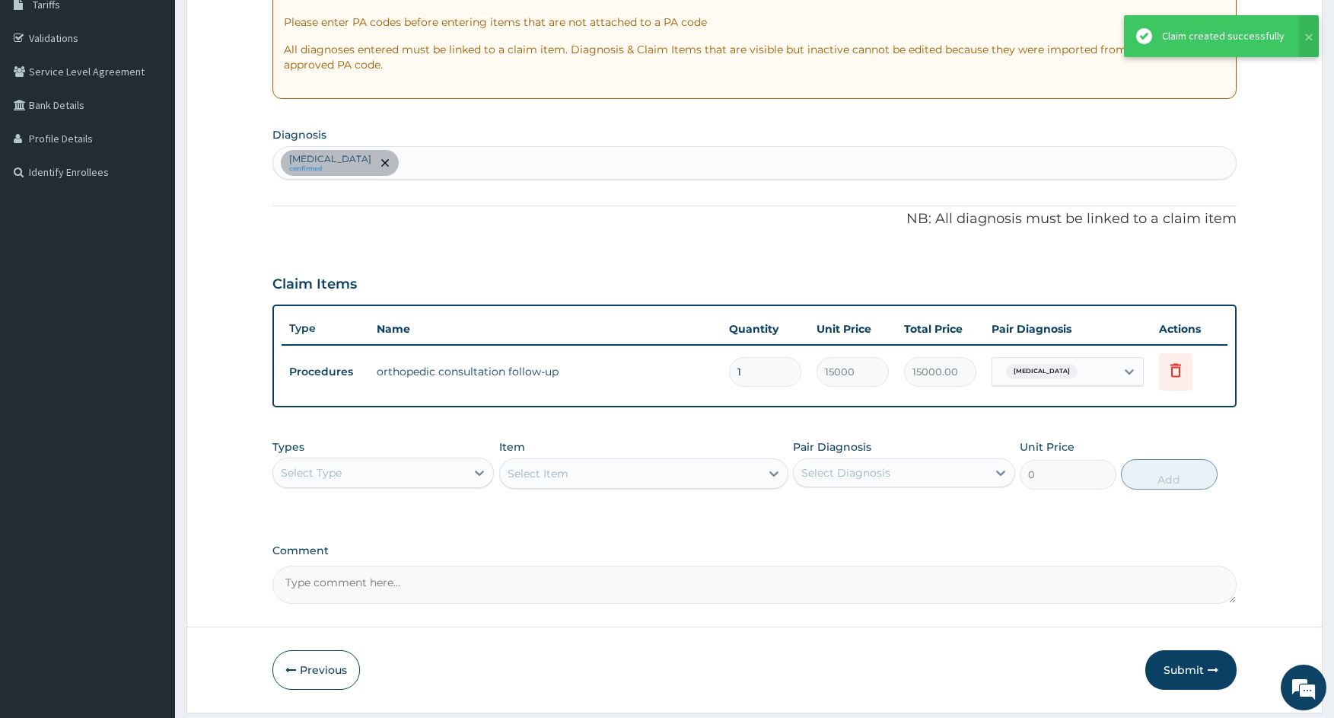
scroll to position [256, 0]
